Goal: Find specific page/section: Find specific page/section

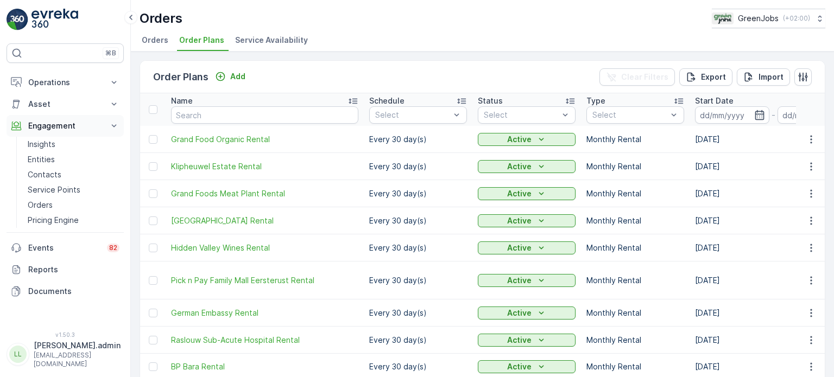
drag, startPoint x: 0, startPoint y: 0, endPoint x: 64, endPoint y: 124, distance: 139.8
click at [64, 124] on p "Engagement" at bounding box center [65, 126] width 74 height 11
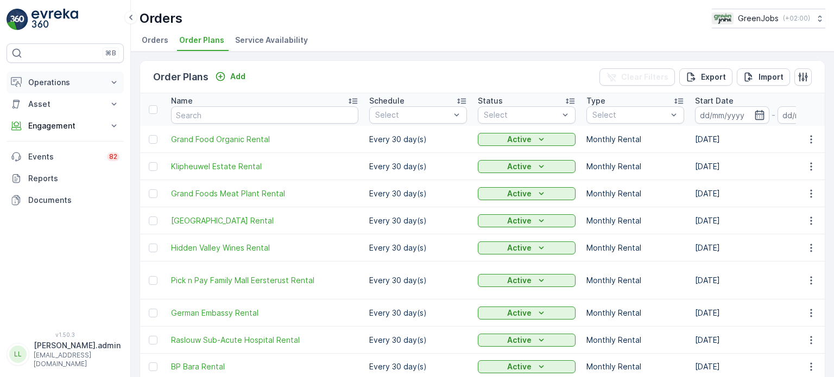
click at [59, 90] on button "Operations" at bounding box center [65, 83] width 117 height 22
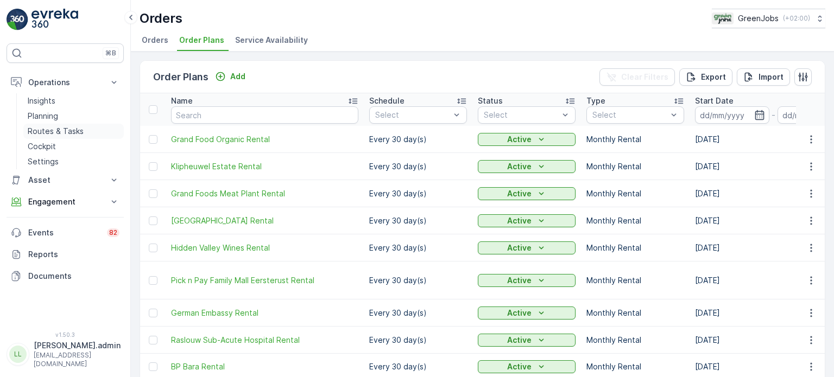
drag, startPoint x: 58, startPoint y: 132, endPoint x: 72, endPoint y: 132, distance: 14.1
click at [59, 132] on p "Routes & Tasks" at bounding box center [56, 131] width 56 height 11
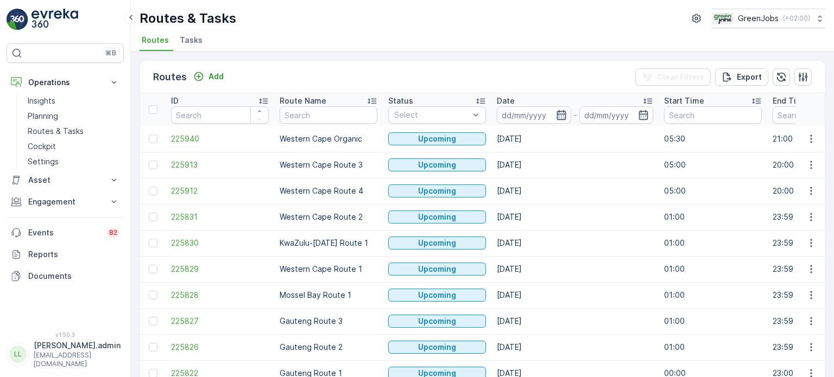
click at [559, 116] on icon "button" at bounding box center [561, 115] width 11 height 11
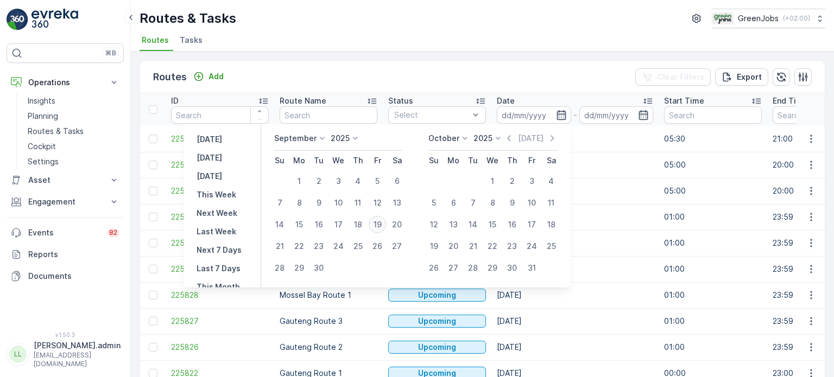
click at [378, 223] on div "19" at bounding box center [377, 224] width 17 height 17
type input "[DATE]"
click at [378, 223] on div "19" at bounding box center [377, 224] width 17 height 17
type input "[DATE]"
click at [378, 223] on div "19" at bounding box center [377, 224] width 17 height 17
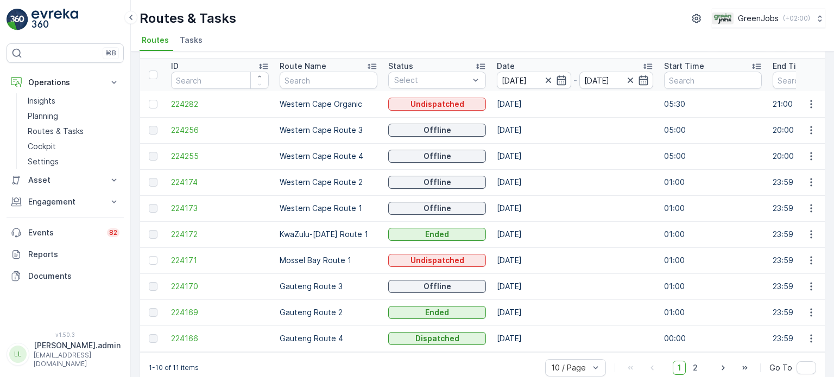
scroll to position [54, 0]
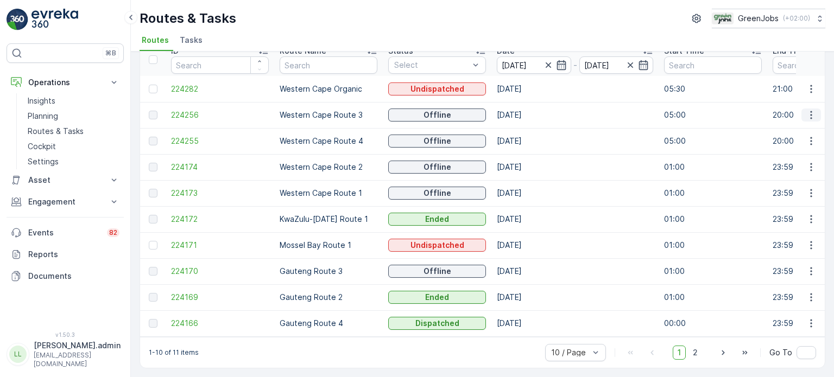
click at [806, 111] on icon "button" at bounding box center [811, 115] width 11 height 11
click at [800, 128] on span "See More Details" at bounding box center [785, 126] width 63 height 11
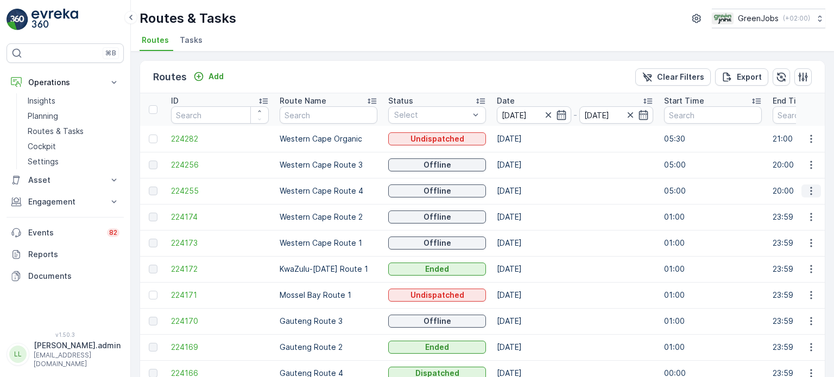
click at [814, 189] on icon "button" at bounding box center [811, 191] width 11 height 11
click at [793, 204] on span "See More Details" at bounding box center [785, 206] width 63 height 11
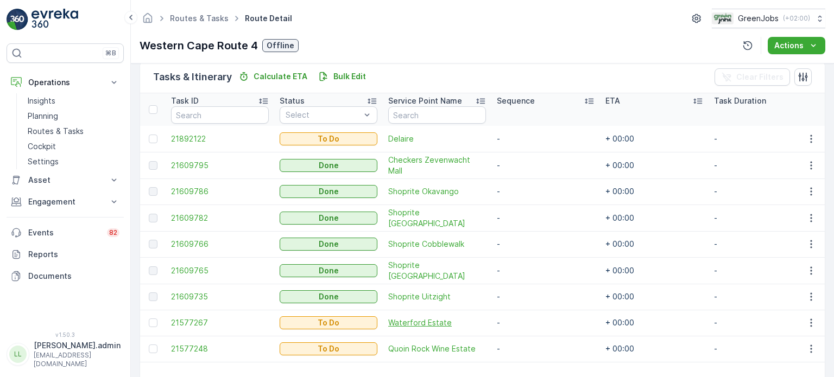
scroll to position [271, 0]
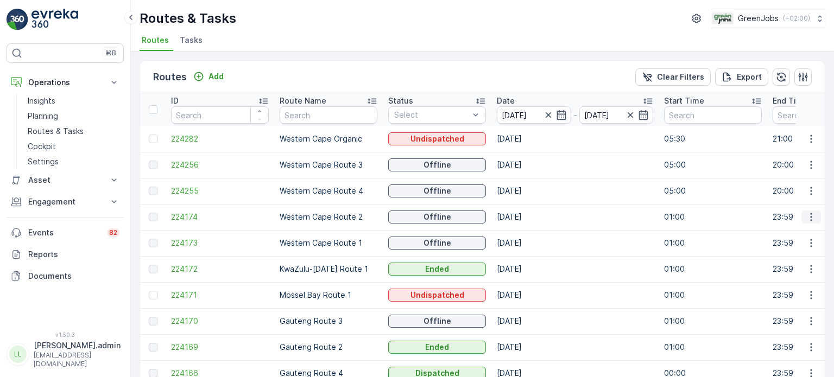
click at [810, 218] on icon "button" at bounding box center [811, 217] width 11 height 11
click at [786, 229] on span "See More Details" at bounding box center [785, 232] width 63 height 11
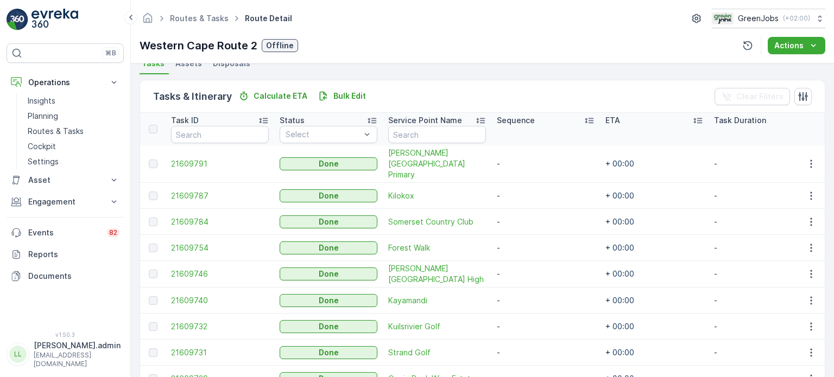
scroll to position [271, 0]
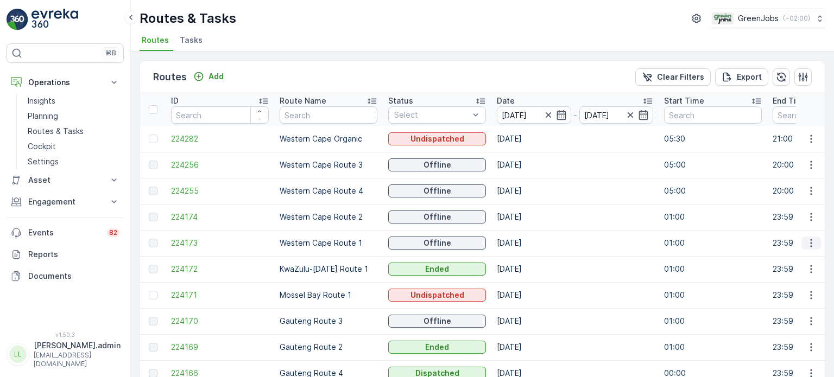
click at [808, 240] on icon "button" at bounding box center [811, 243] width 11 height 11
click at [780, 260] on span "See More Details" at bounding box center [785, 259] width 63 height 11
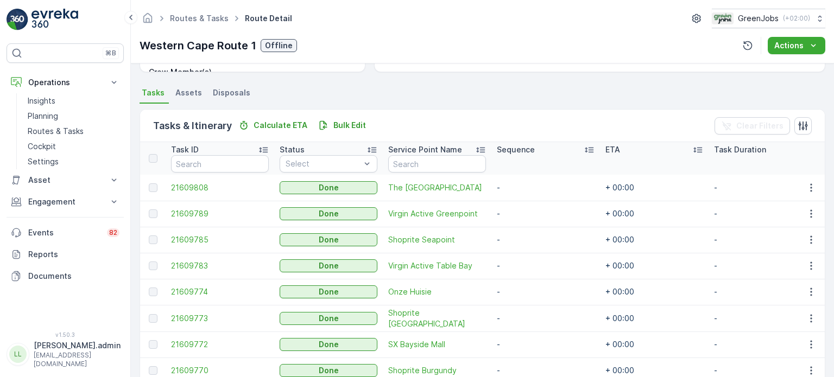
scroll to position [325, 0]
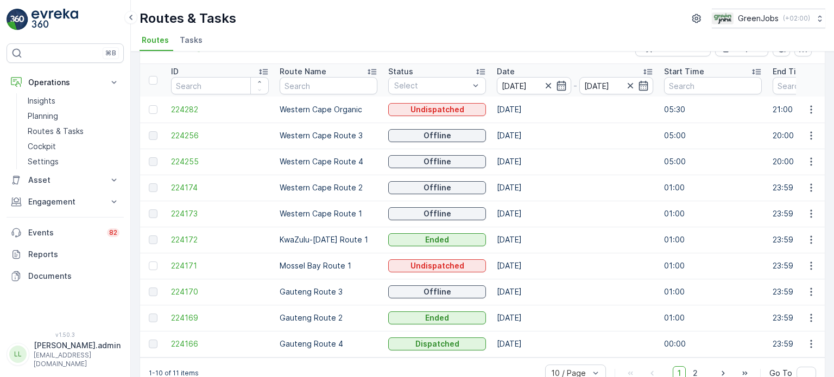
scroll to position [54, 0]
